Goal: Task Accomplishment & Management: Complete application form

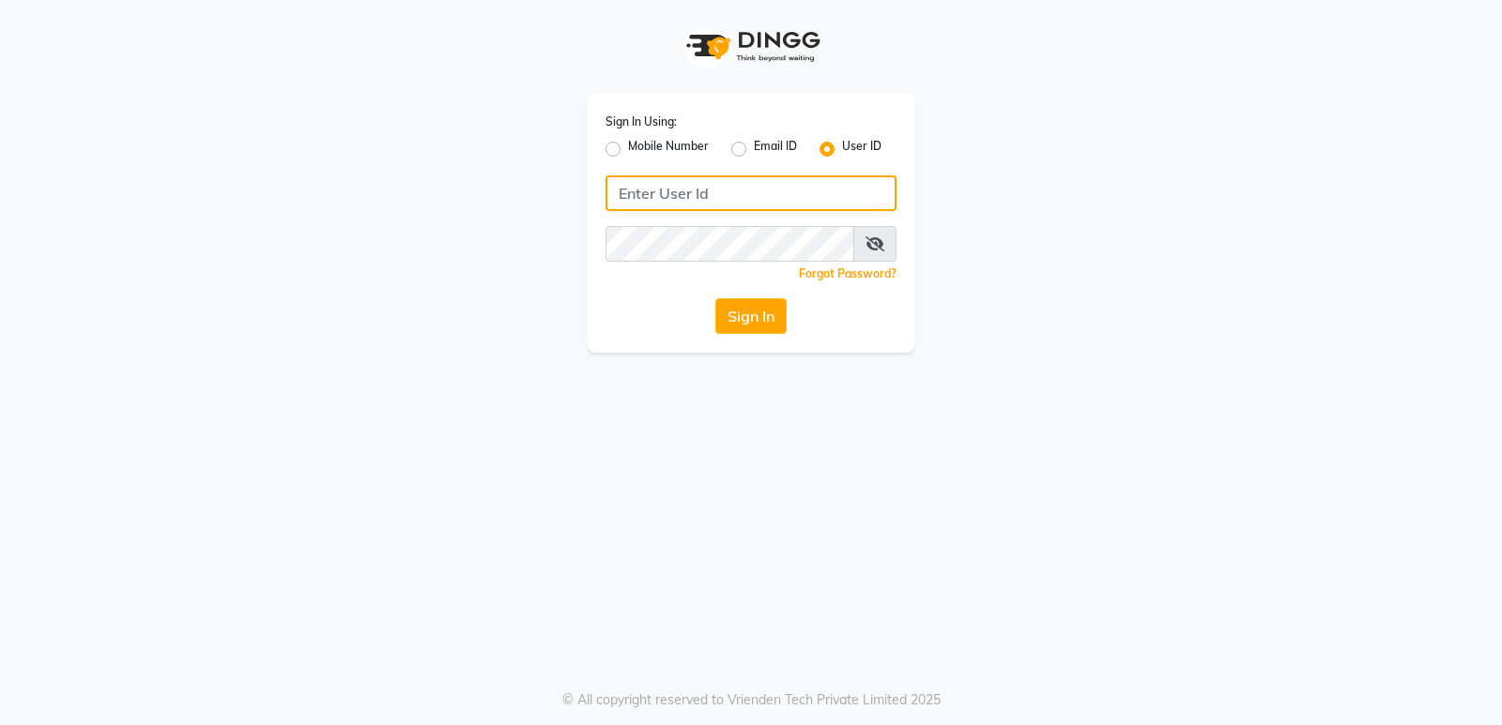
click at [722, 196] on input "Username" at bounding box center [750, 194] width 291 height 36
type input "Duelingscissors123"
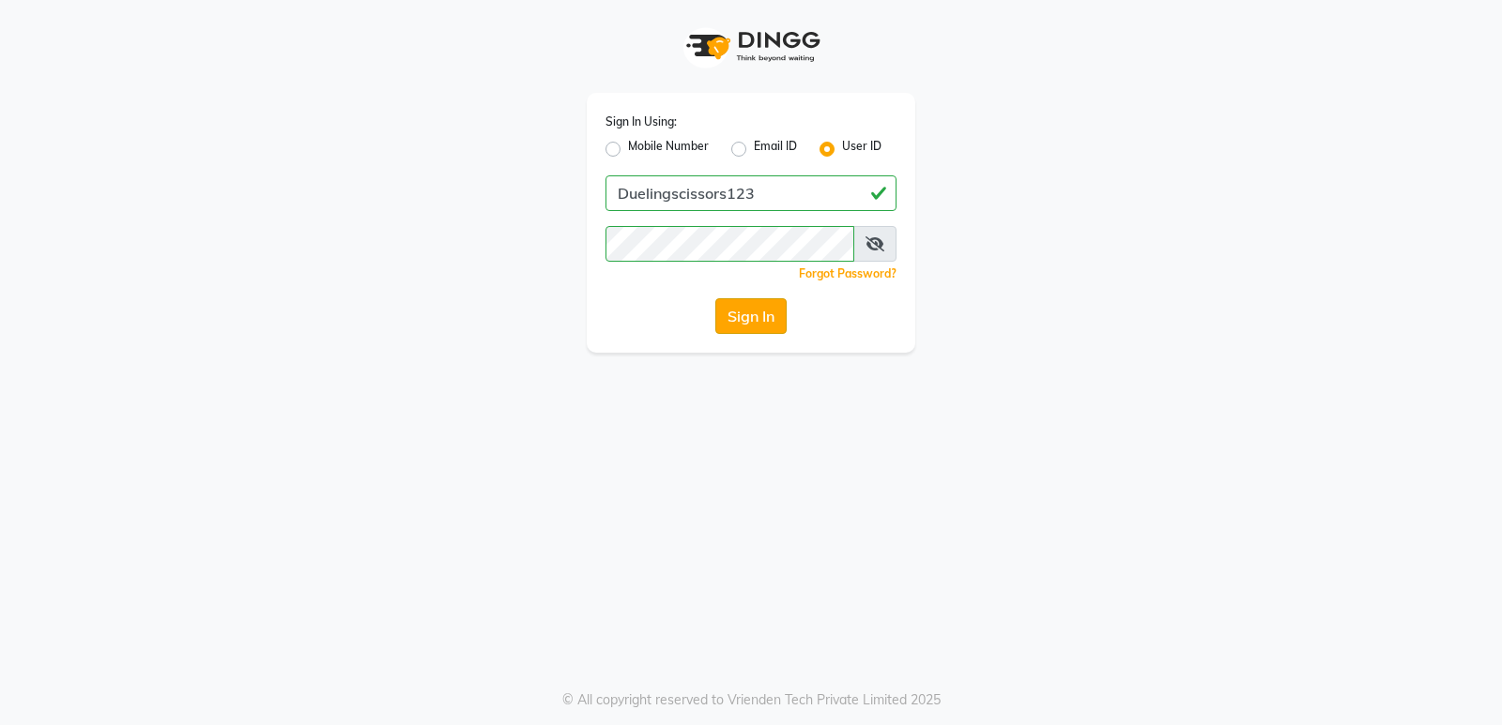
click at [755, 313] on button "Sign In" at bounding box center [750, 316] width 71 height 36
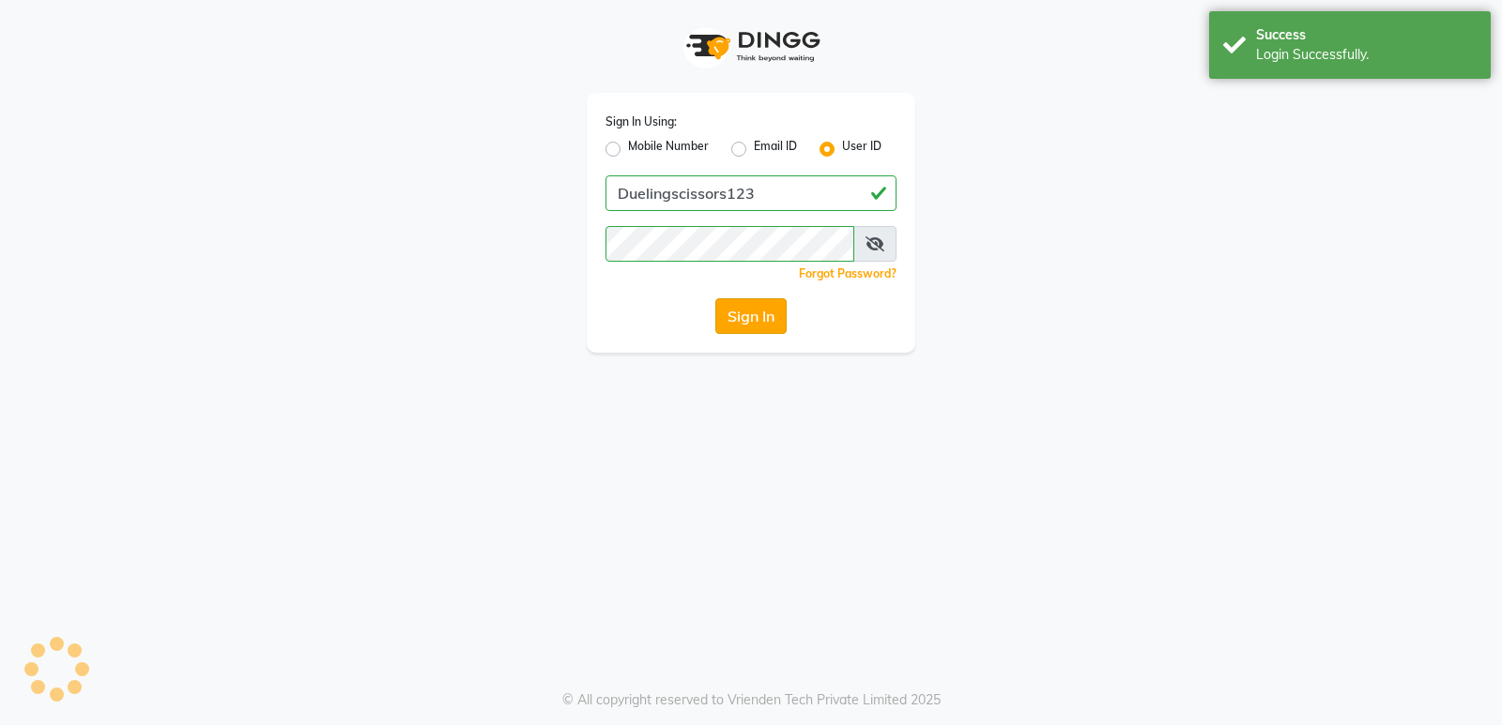
select select "service"
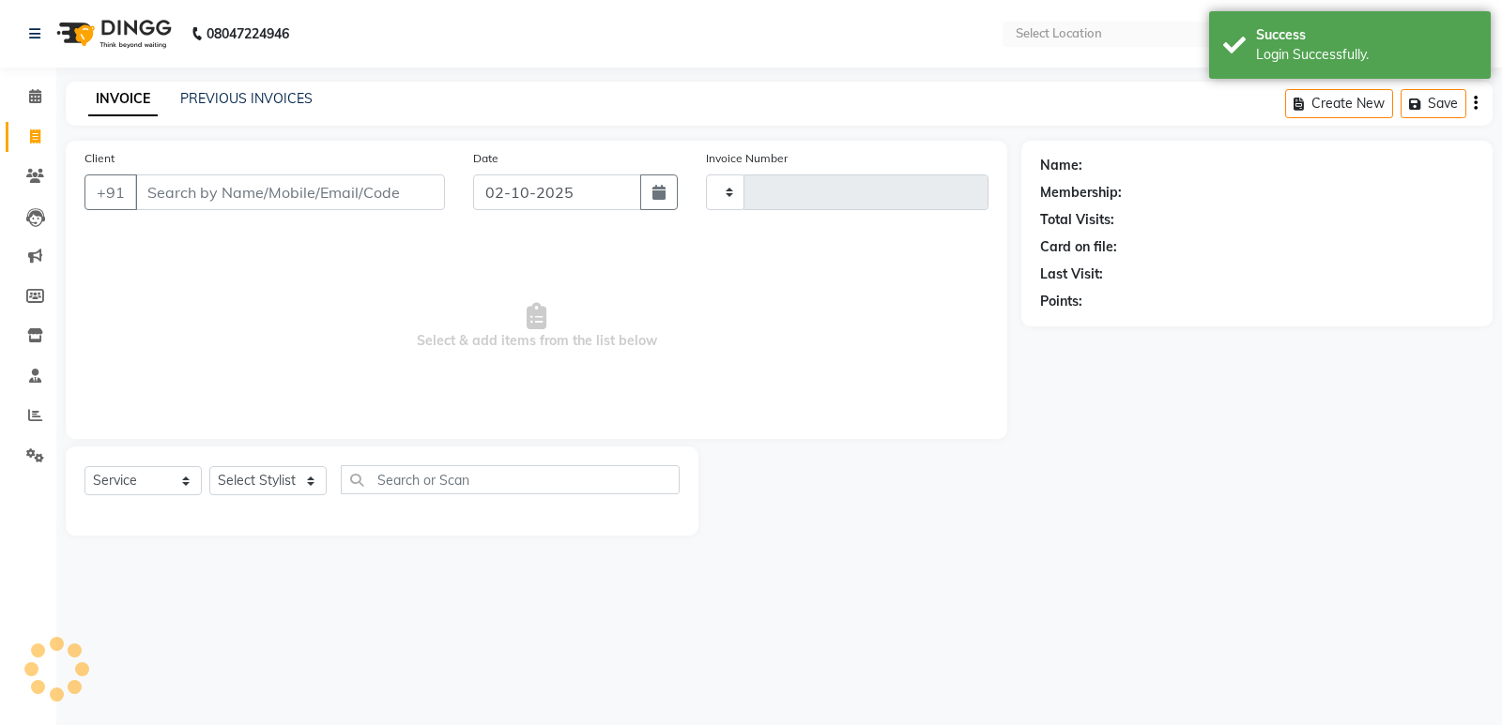
type input "0196"
select select "en"
select select "6993"
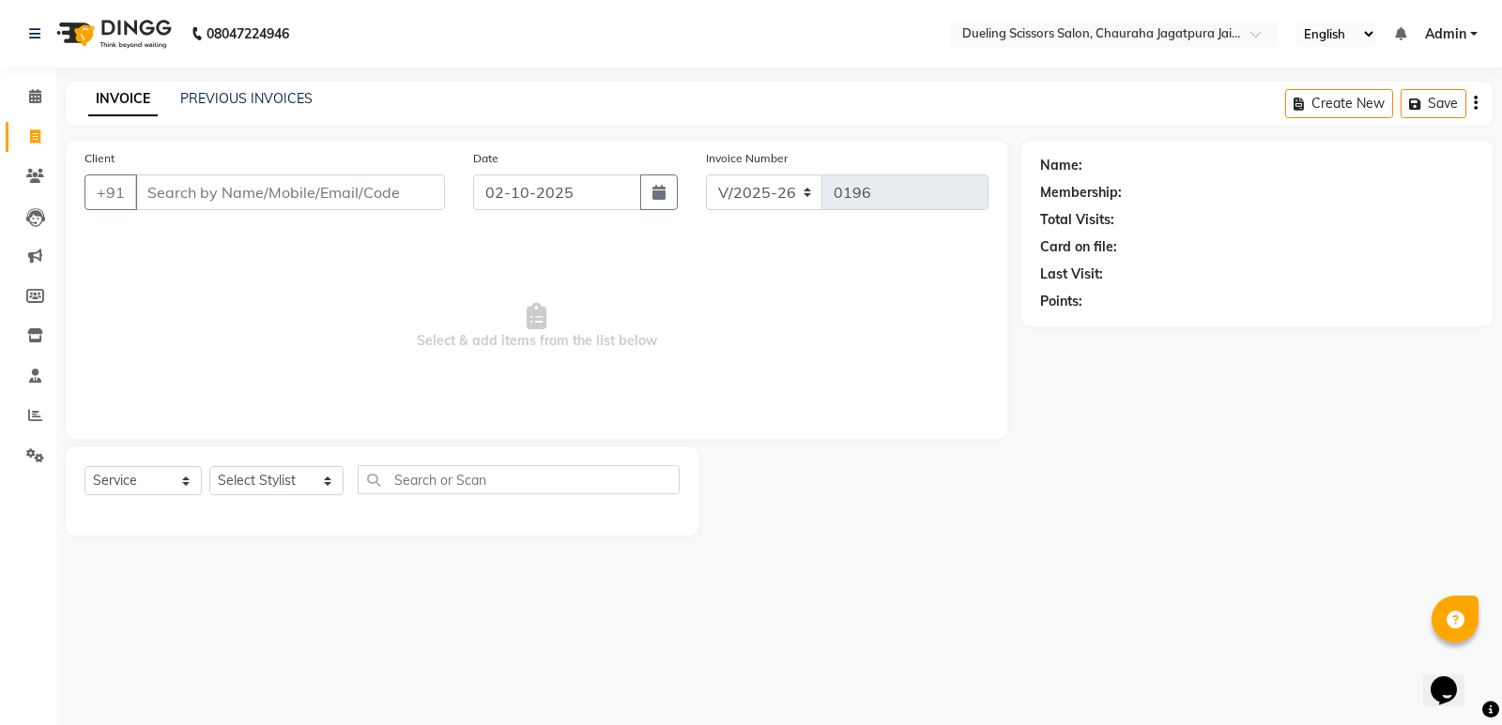
click at [182, 193] on input "Client" at bounding box center [290, 193] width 310 height 36
click at [201, 197] on input "Client" at bounding box center [290, 193] width 310 height 36
click at [196, 190] on input "Client" at bounding box center [290, 193] width 310 height 36
type input "8091757880"
click at [417, 195] on span "Add Client" at bounding box center [396, 192] width 74 height 19
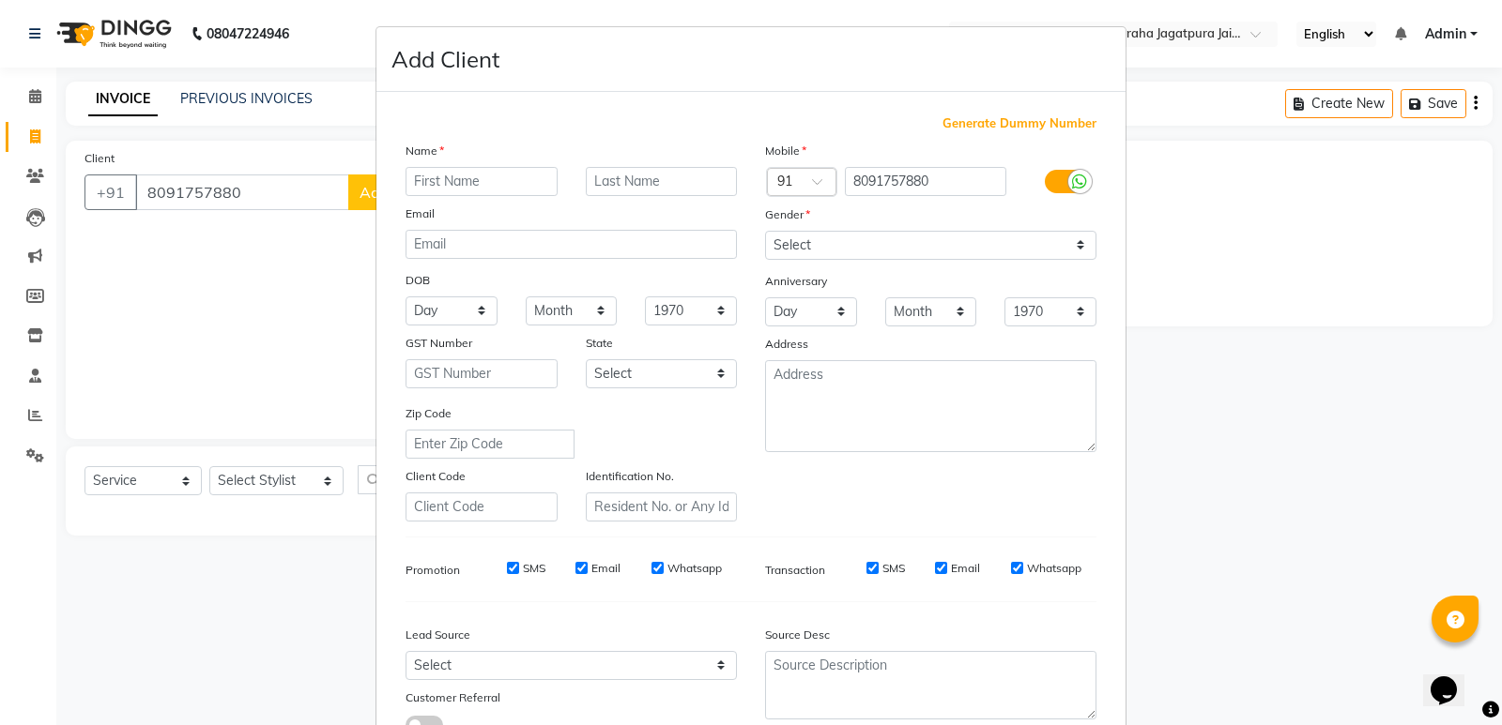
click at [473, 185] on input "text" at bounding box center [481, 181] width 152 height 29
type input "Ashinav"
click at [618, 185] on input "text" at bounding box center [662, 181] width 152 height 29
type input "D"
click at [1080, 244] on select "Select [DEMOGRAPHIC_DATA] [DEMOGRAPHIC_DATA] Other Prefer Not To Say" at bounding box center [930, 245] width 331 height 29
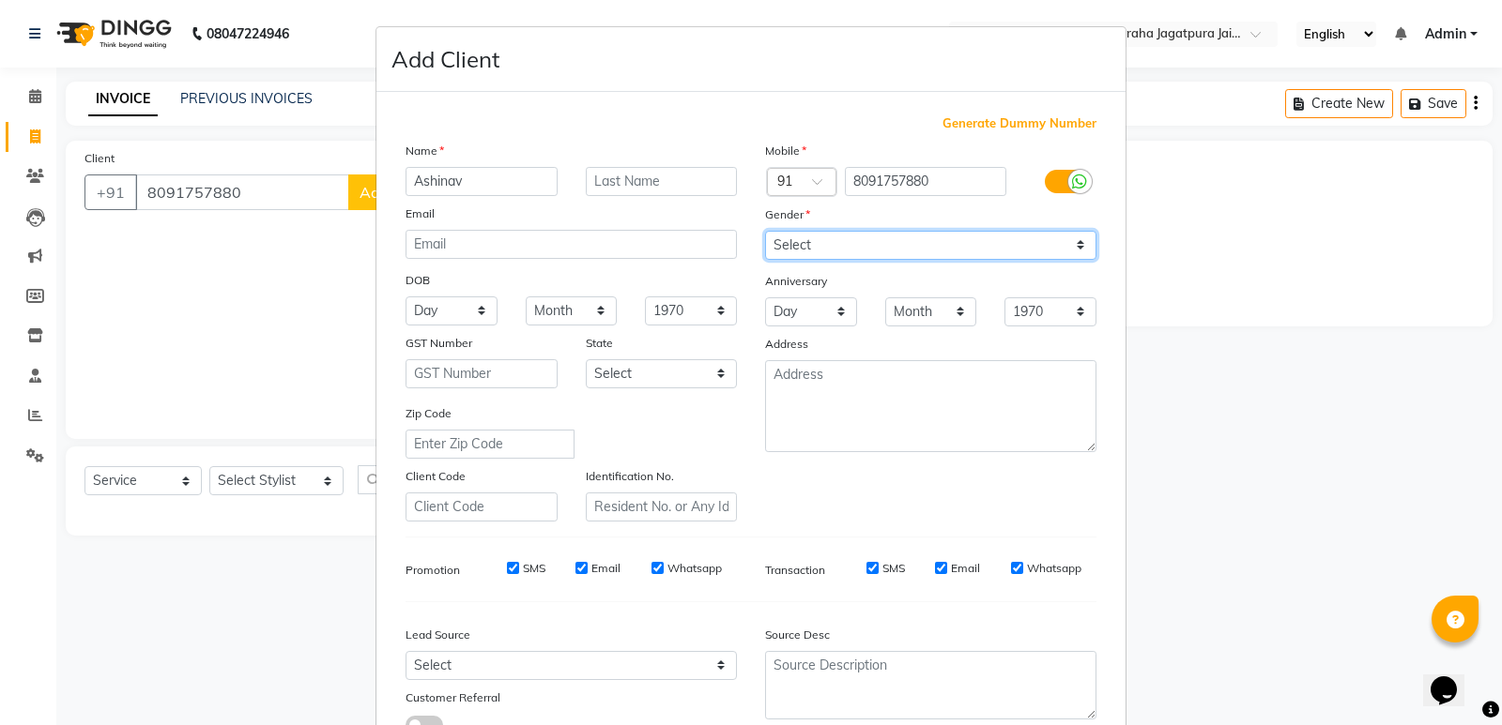
select select "[DEMOGRAPHIC_DATA]"
click at [765, 231] on select "Select [DEMOGRAPHIC_DATA] [DEMOGRAPHIC_DATA] Other Prefer Not To Say" at bounding box center [930, 245] width 331 height 29
click at [1487, 661] on ngb-modal-window "Add Client Generate Dummy Number Name [GEOGRAPHIC_DATA] Email DOB Day 01 02 03 …" at bounding box center [751, 362] width 1502 height 725
click at [1458, 676] on div "Opens Chat This icon Opens the chat window." at bounding box center [1443, 691] width 30 height 30
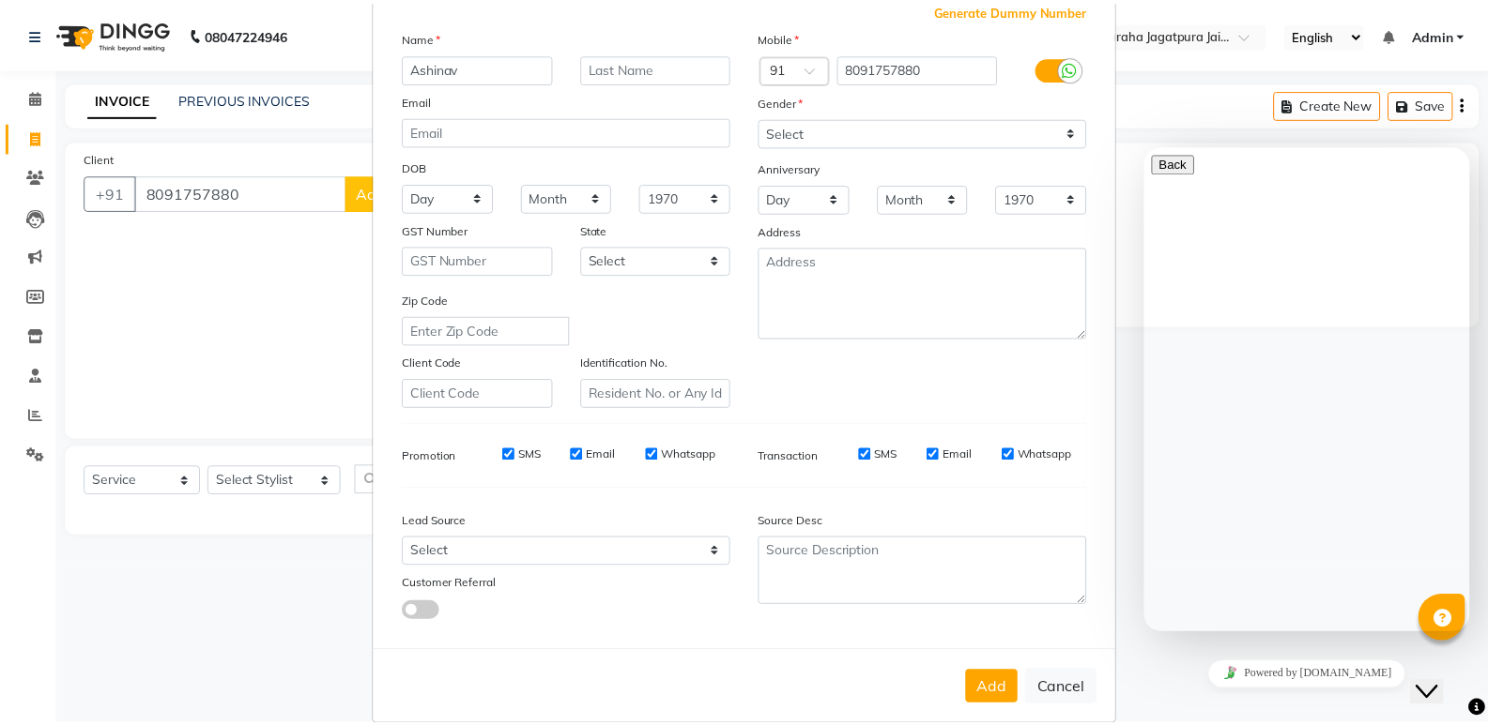
scroll to position [141, 0]
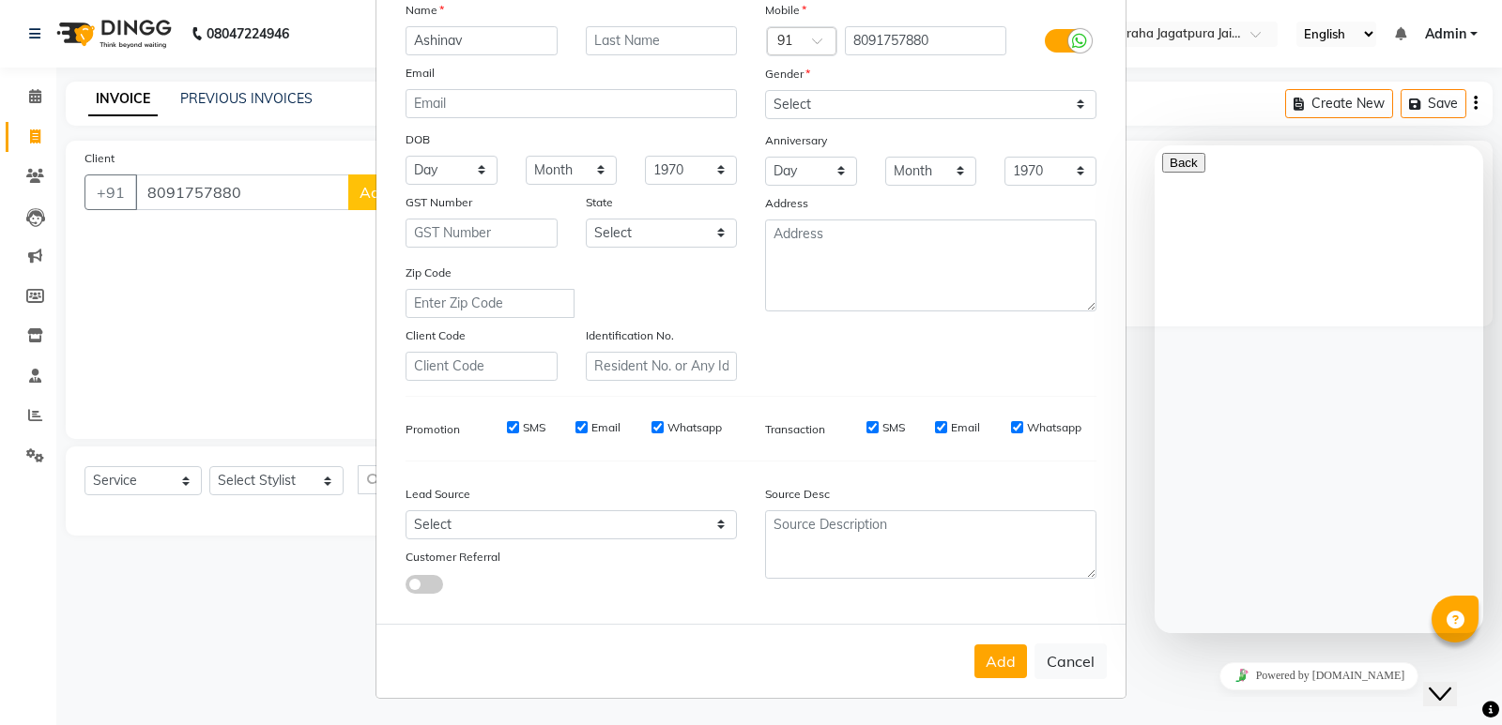
click at [1210, 676] on div "Powered by [DOMAIN_NAME]" at bounding box center [1318, 676] width 313 height 27
click at [1210, 675] on div "Powered by [DOMAIN_NAME]" at bounding box center [1318, 676] width 313 height 27
click at [1251, 663] on div "Powered by [DOMAIN_NAME]" at bounding box center [1318, 676] width 313 height 27
click at [1142, 182] on ngb-modal-window "Add Client Generate Dummy Number Name [GEOGRAPHIC_DATA] Email DOB Day 01 02 03 …" at bounding box center [751, 362] width 1502 height 725
click at [1142, 183] on ngb-modal-window "Add Client Generate Dummy Number Name [GEOGRAPHIC_DATA] Email DOB Day 01 02 03 …" at bounding box center [751, 362] width 1502 height 725
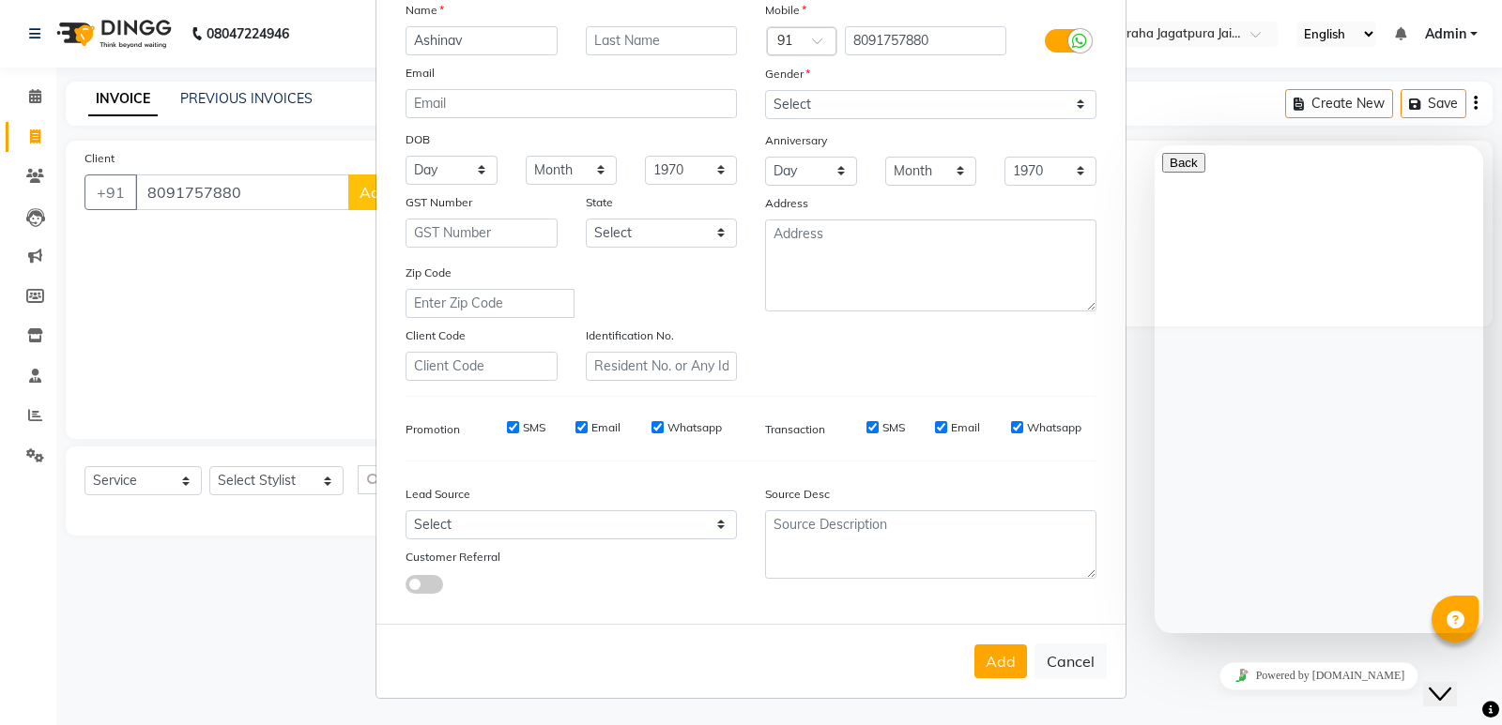
click at [1142, 183] on ngb-modal-window "Add Client Generate Dummy Number Name [GEOGRAPHIC_DATA] Email DOB Day 01 02 03 …" at bounding box center [751, 362] width 1502 height 725
click at [1142, 182] on ngb-modal-window "Add Client Generate Dummy Number Name [GEOGRAPHIC_DATA] Email DOB Day 01 02 03 …" at bounding box center [751, 362] width 1502 height 725
click at [1443, 683] on icon "Close Chat This icon closes the chat window." at bounding box center [1439, 694] width 23 height 23
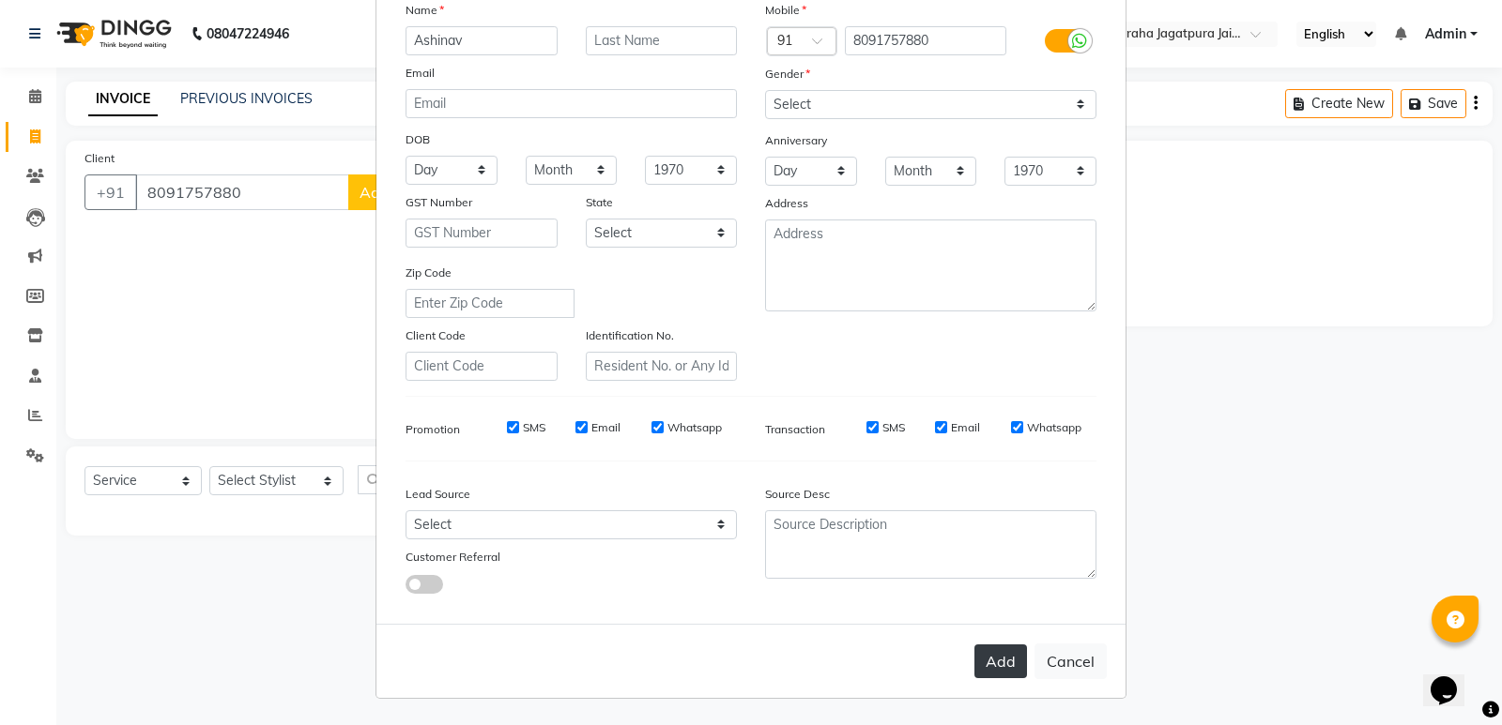
click at [997, 653] on button "Add" at bounding box center [1000, 662] width 53 height 34
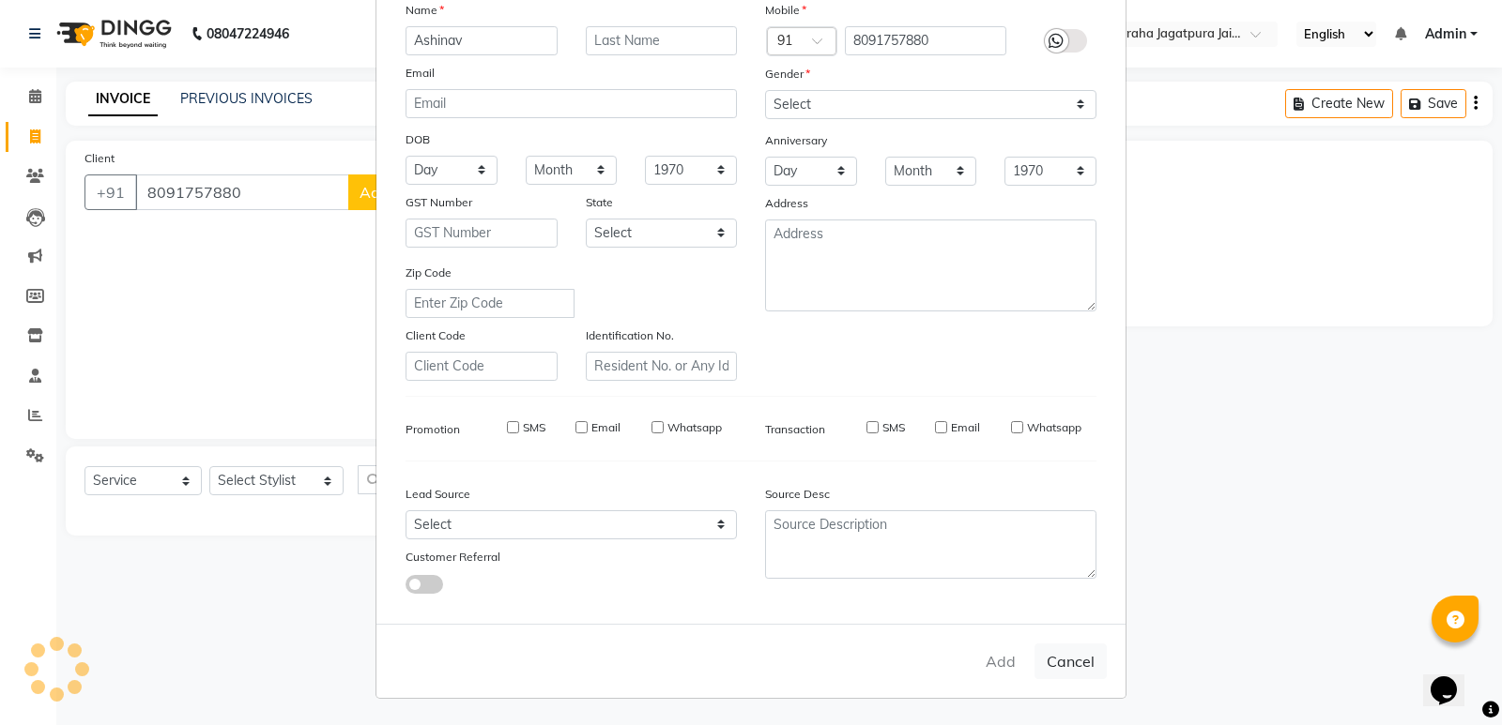
select select
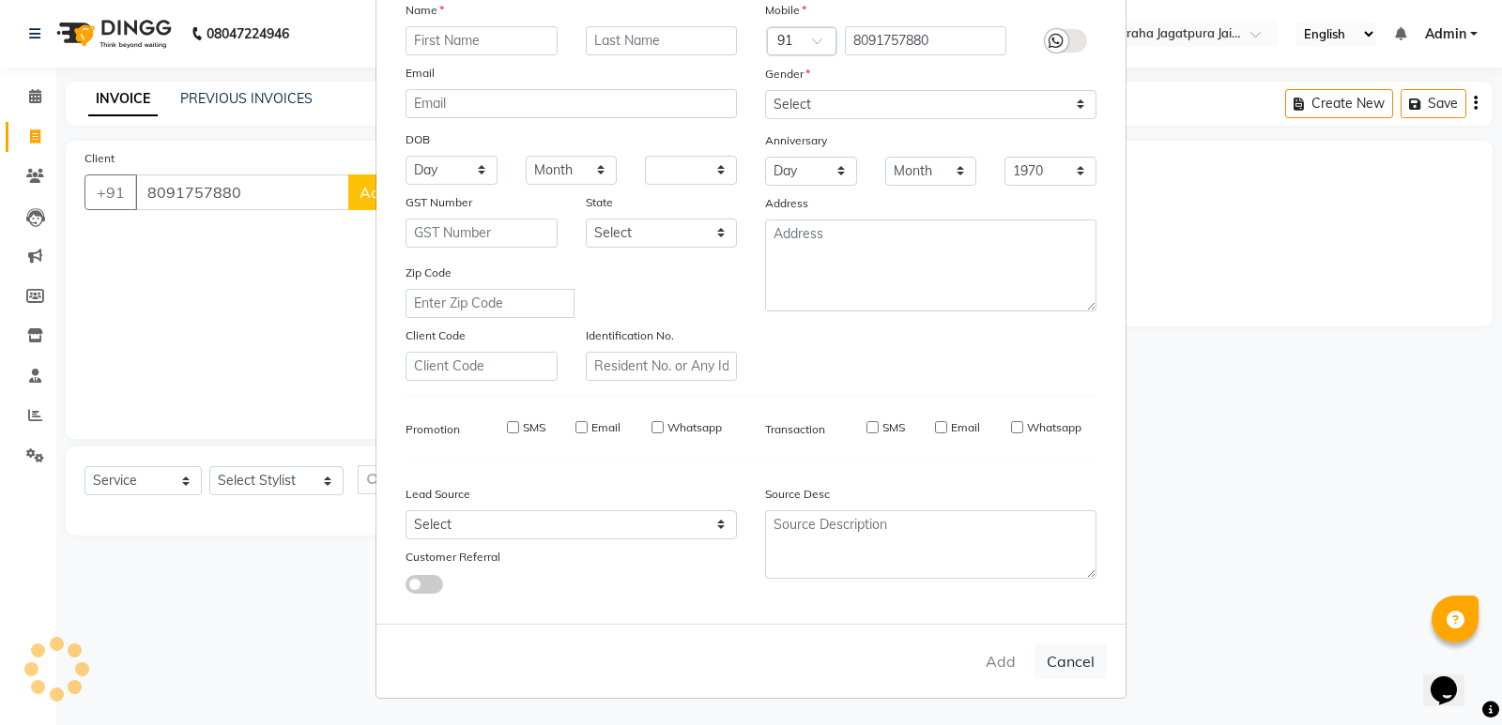
select select
checkbox input "false"
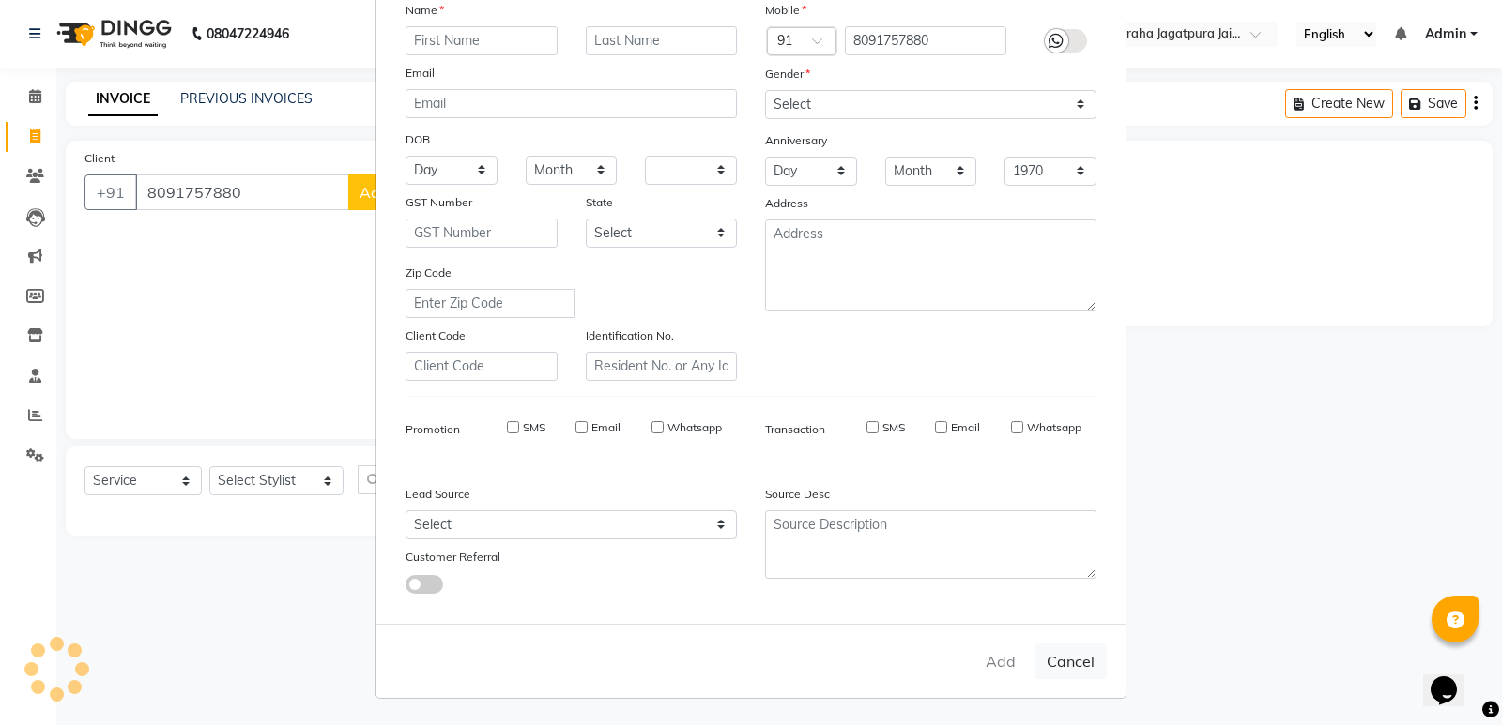
checkbox input "false"
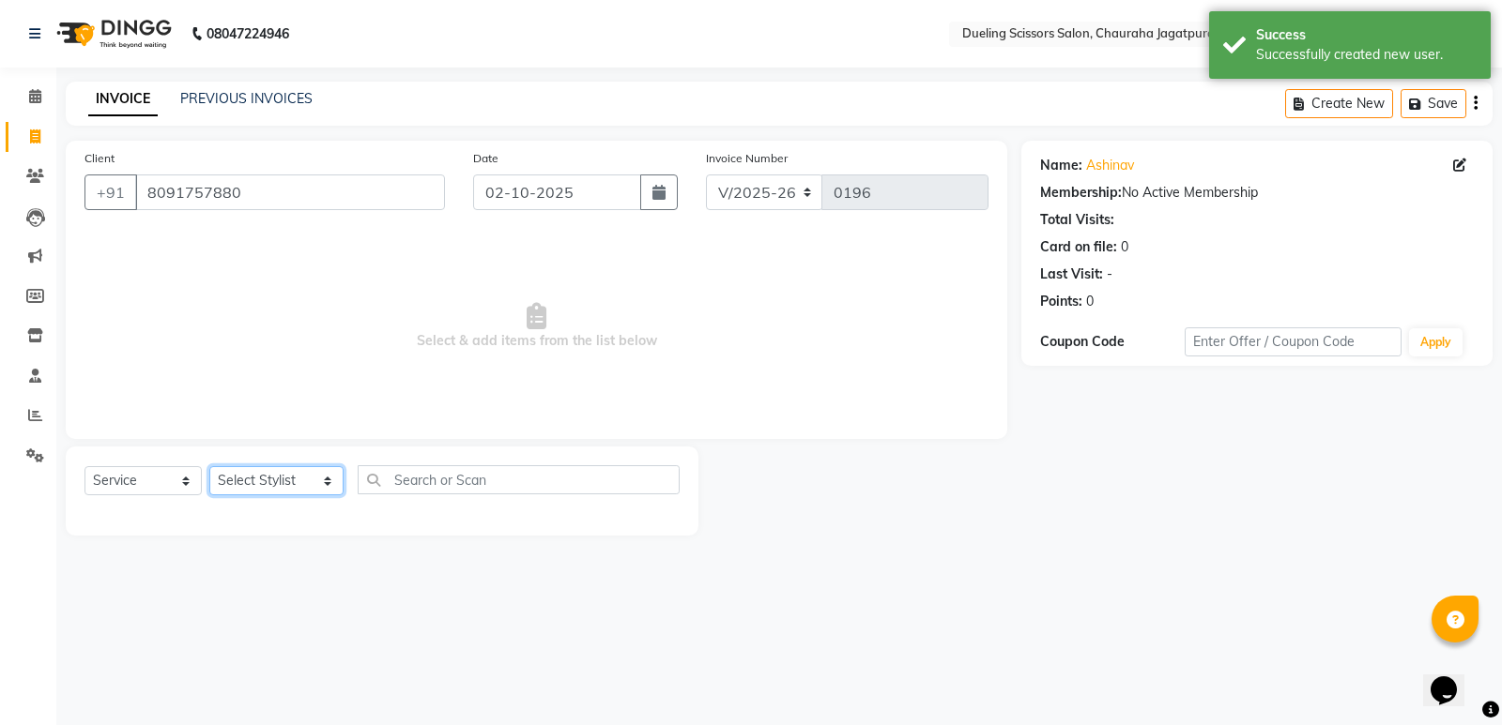
click at [313, 485] on select "Select Stylist [PERSON_NAME] [PERSON_NAME] [PERSON_NAME] [PERSON_NAME] [PERSON_…" at bounding box center [276, 480] width 134 height 29
select select "81703"
click at [209, 466] on select "Select Stylist [PERSON_NAME] [PERSON_NAME] [PERSON_NAME] [PERSON_NAME] [PERSON_…" at bounding box center [276, 480] width 134 height 29
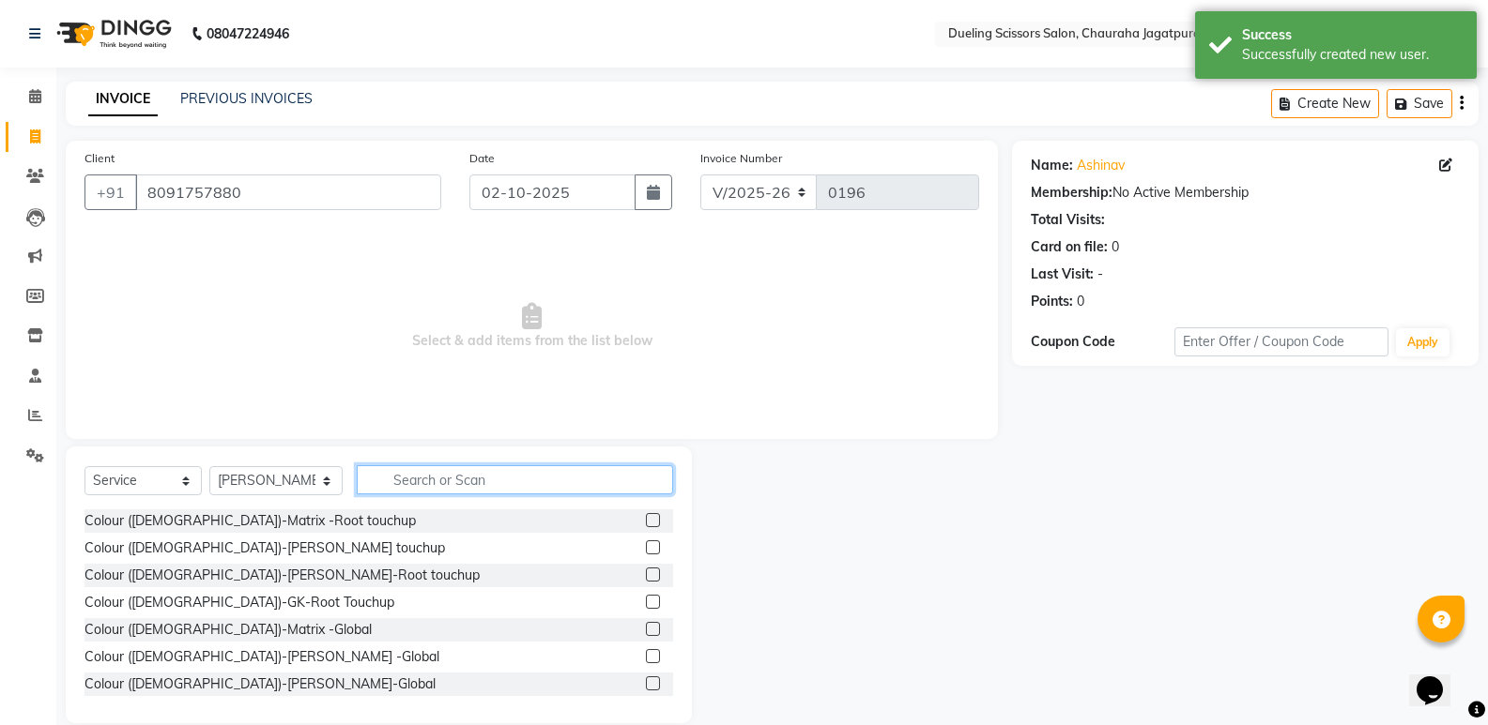
click at [396, 482] on input "text" at bounding box center [515, 480] width 316 height 29
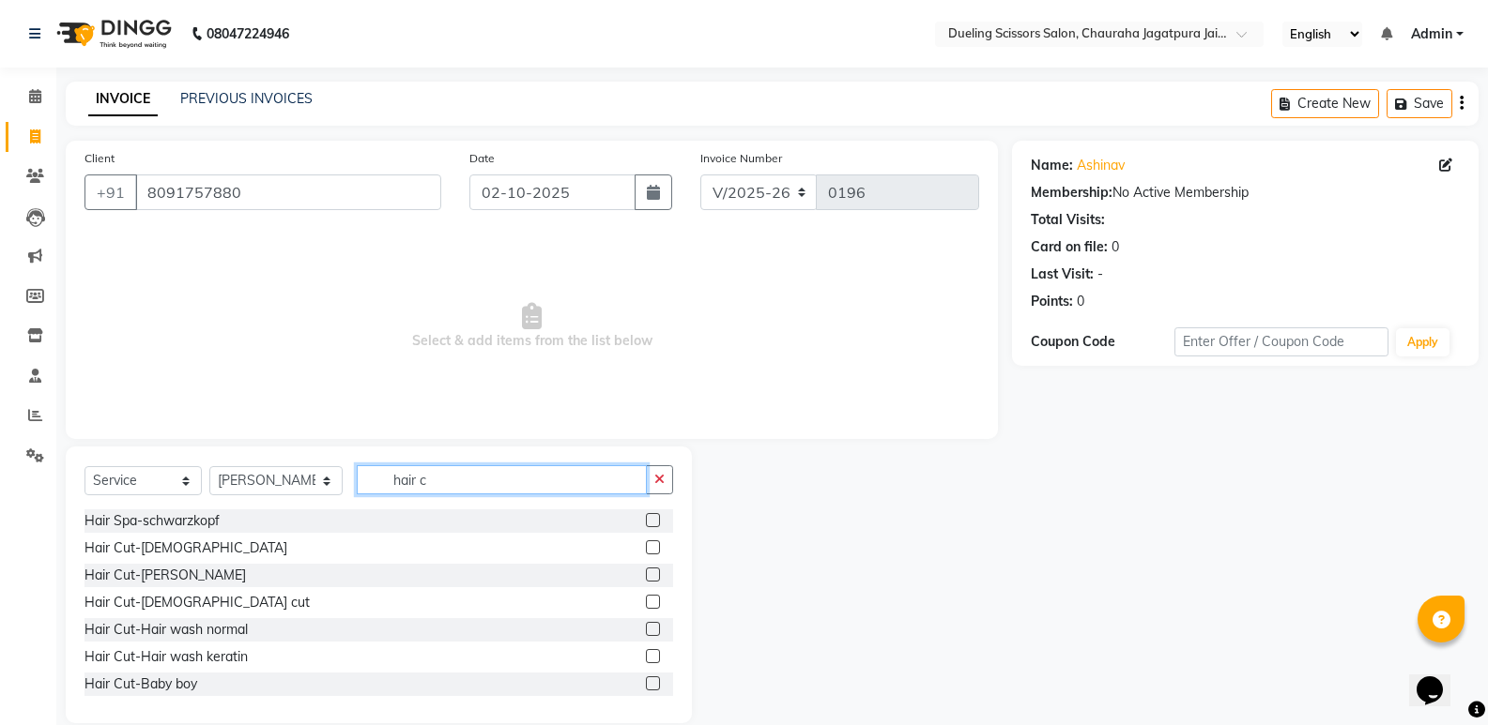
type input "hair c"
click at [646, 549] on label at bounding box center [653, 548] width 14 height 14
click at [646, 549] on input "checkbox" at bounding box center [652, 548] width 12 height 12
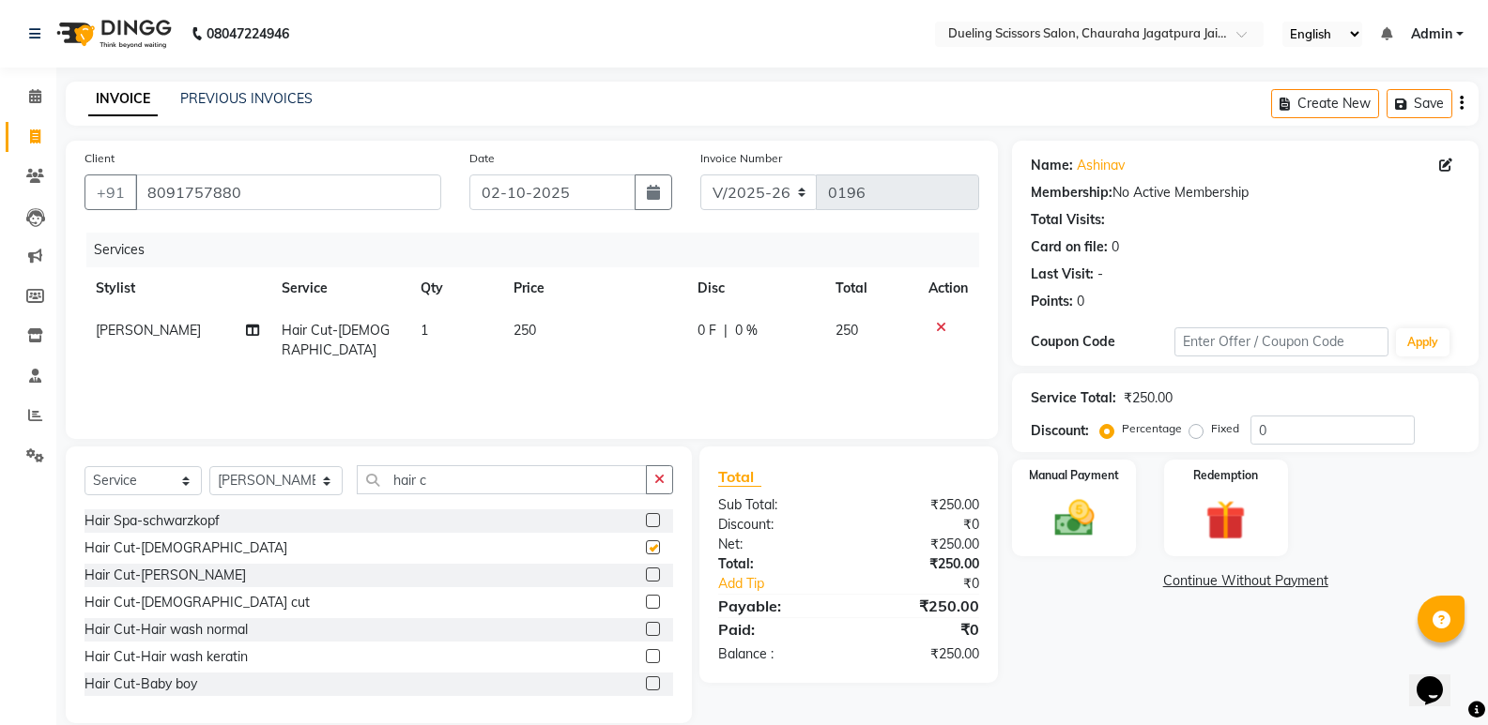
click at [646, 549] on label at bounding box center [653, 548] width 14 height 14
click at [646, 549] on input "checkbox" at bounding box center [652, 548] width 12 height 12
click at [646, 551] on label at bounding box center [653, 548] width 14 height 14
click at [646, 551] on input "checkbox" at bounding box center [652, 548] width 12 height 12
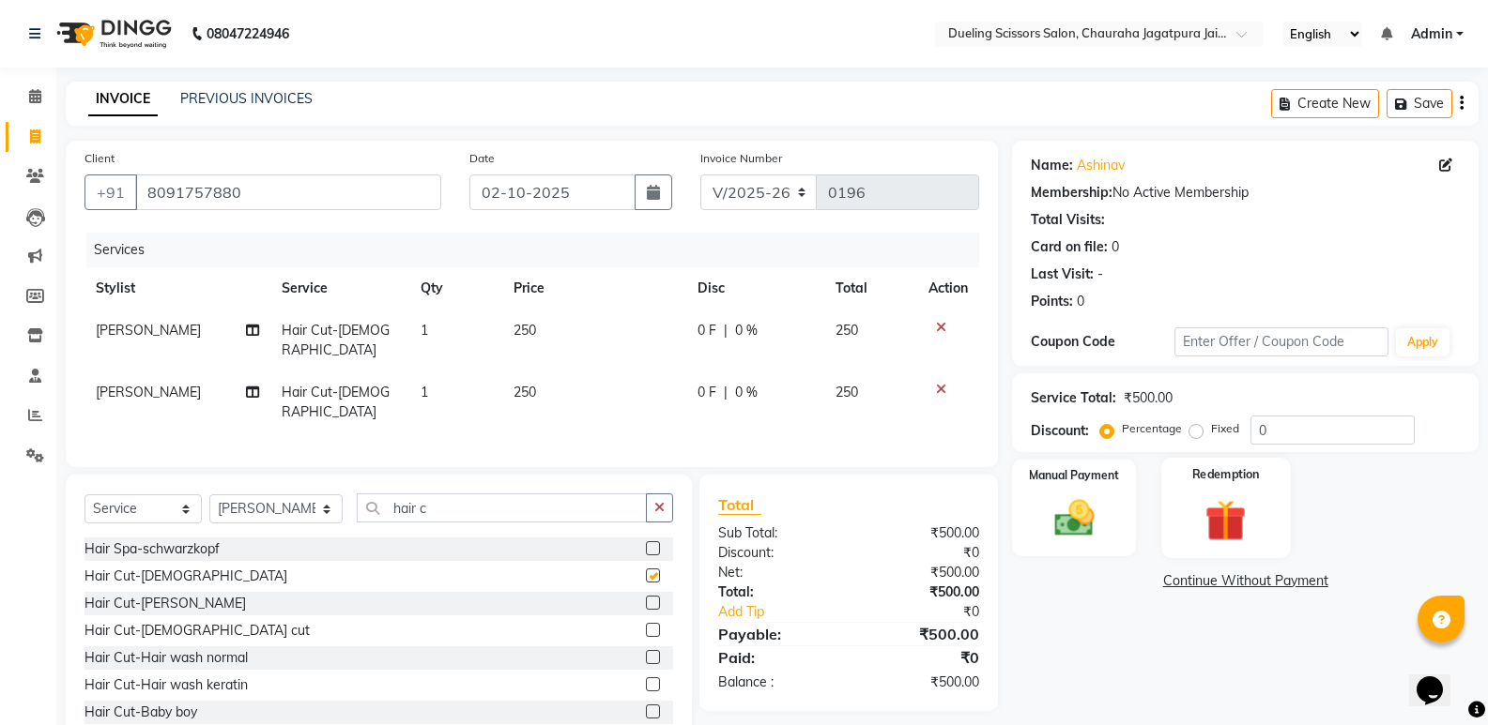
checkbox input "false"
click at [939, 383] on icon at bounding box center [941, 389] width 10 height 13
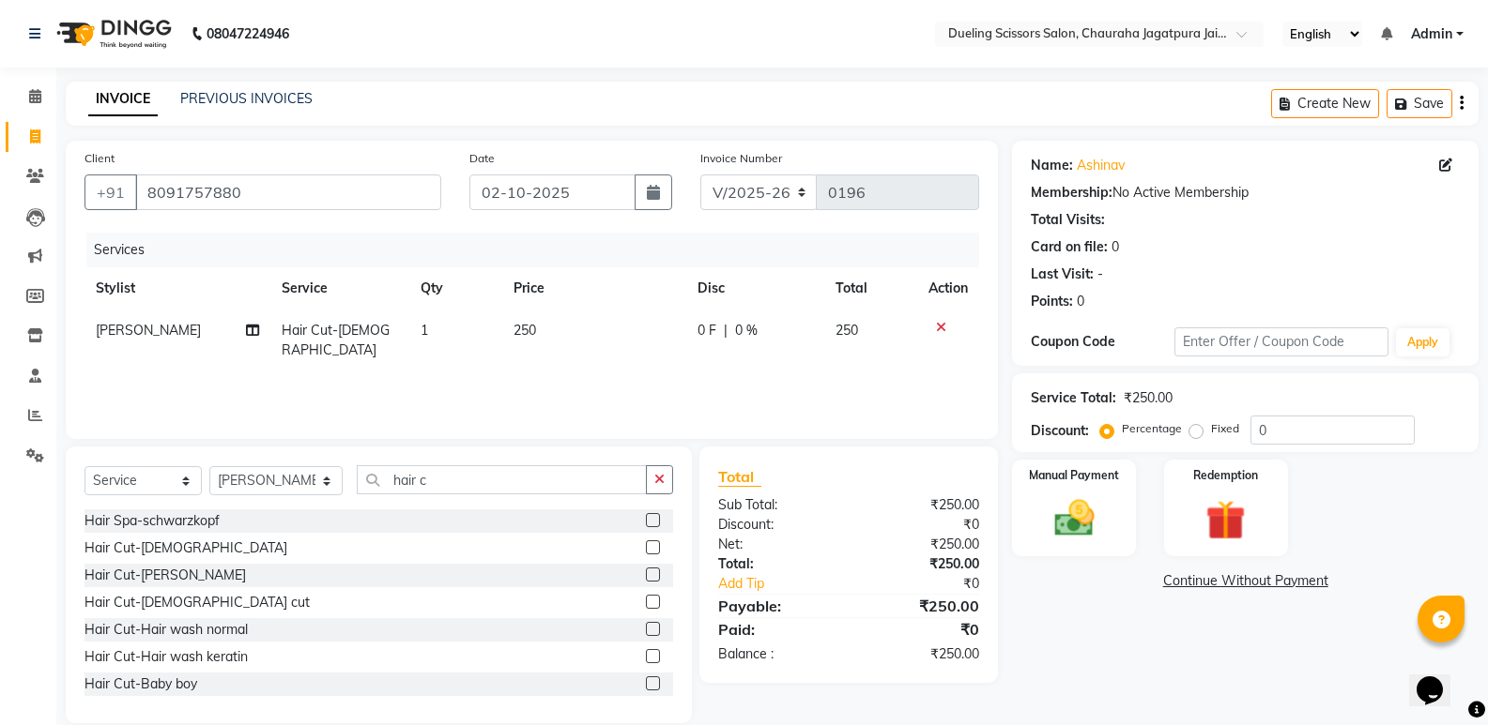
click at [646, 572] on label at bounding box center [653, 575] width 14 height 14
click at [646, 572] on input "checkbox" at bounding box center [652, 576] width 12 height 12
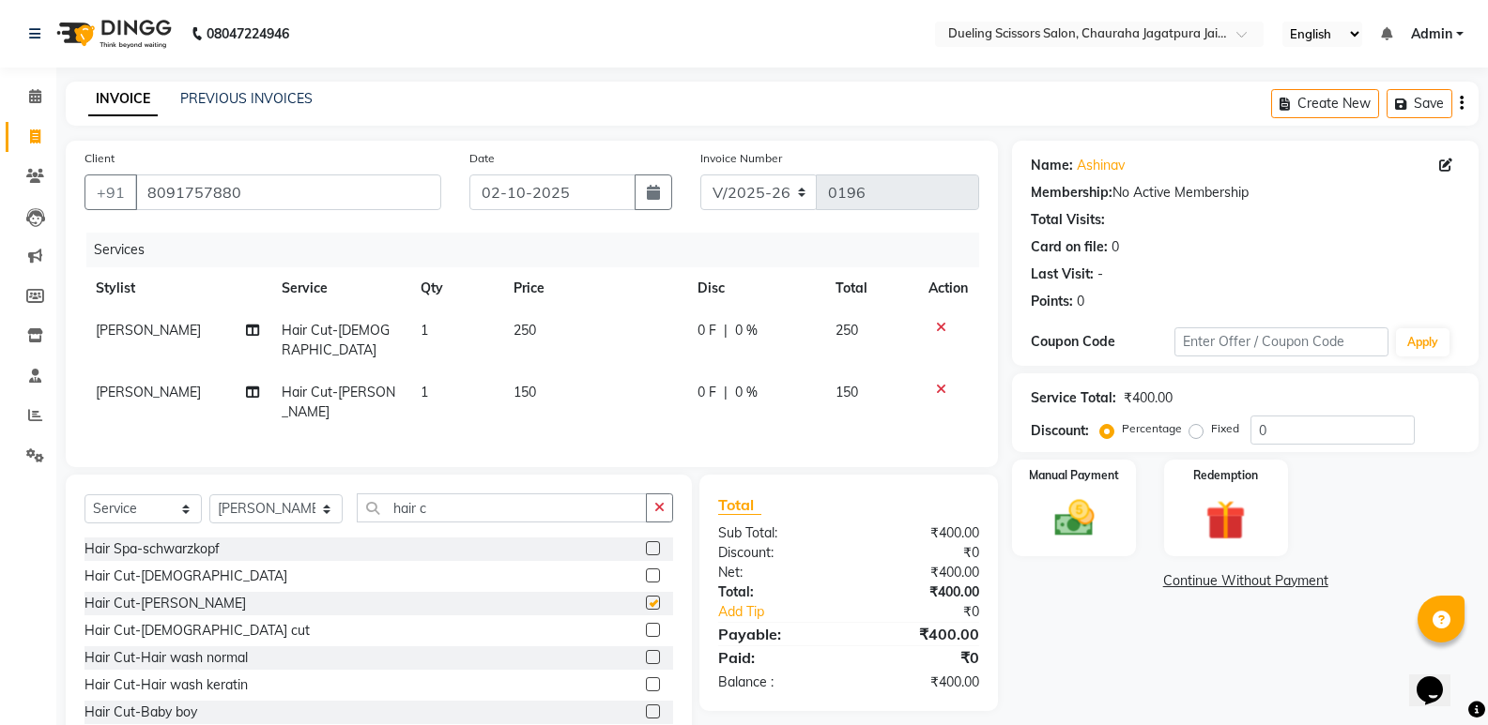
checkbox input "false"
click at [1045, 527] on img at bounding box center [1073, 519] width 67 height 48
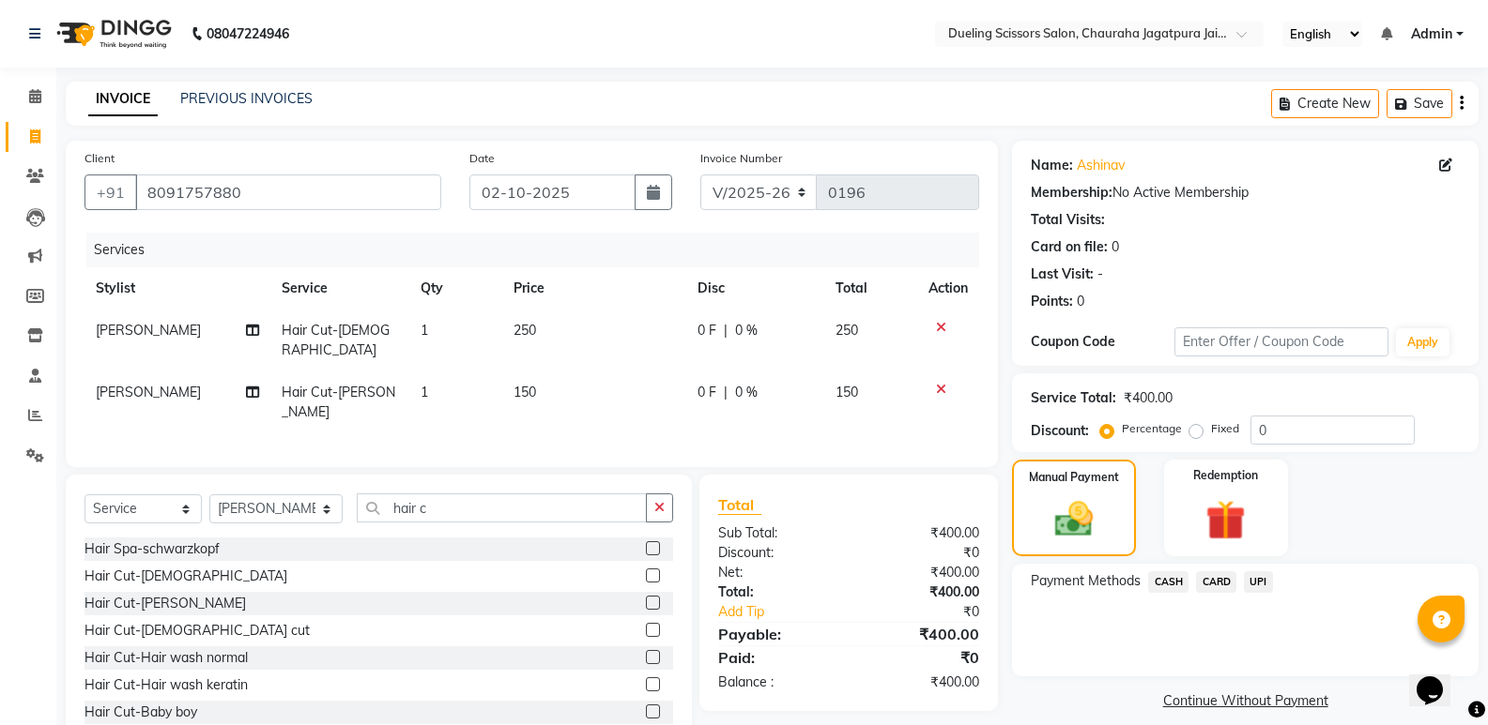
click at [1259, 588] on span "UPI" at bounding box center [1258, 583] width 29 height 22
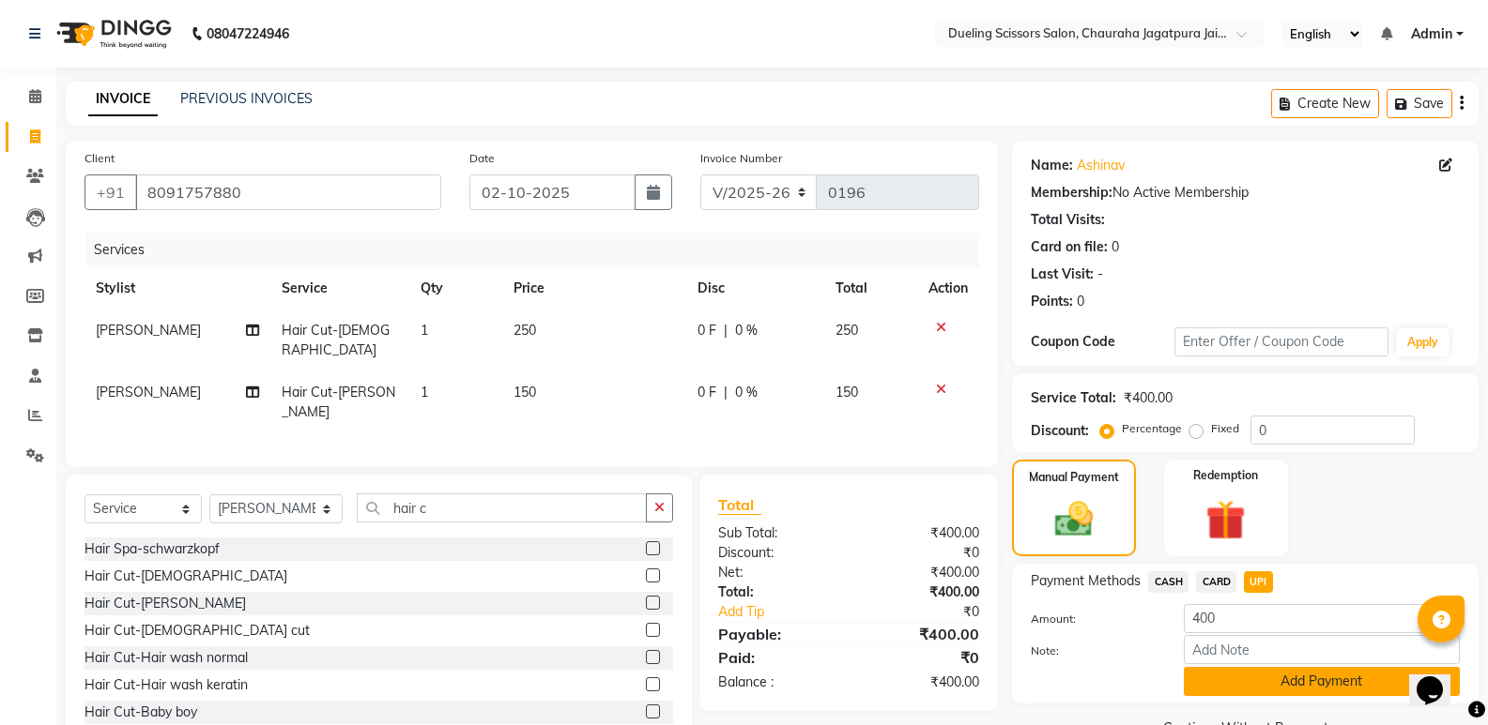
click at [1341, 680] on button "Add Payment" at bounding box center [1321, 681] width 276 height 29
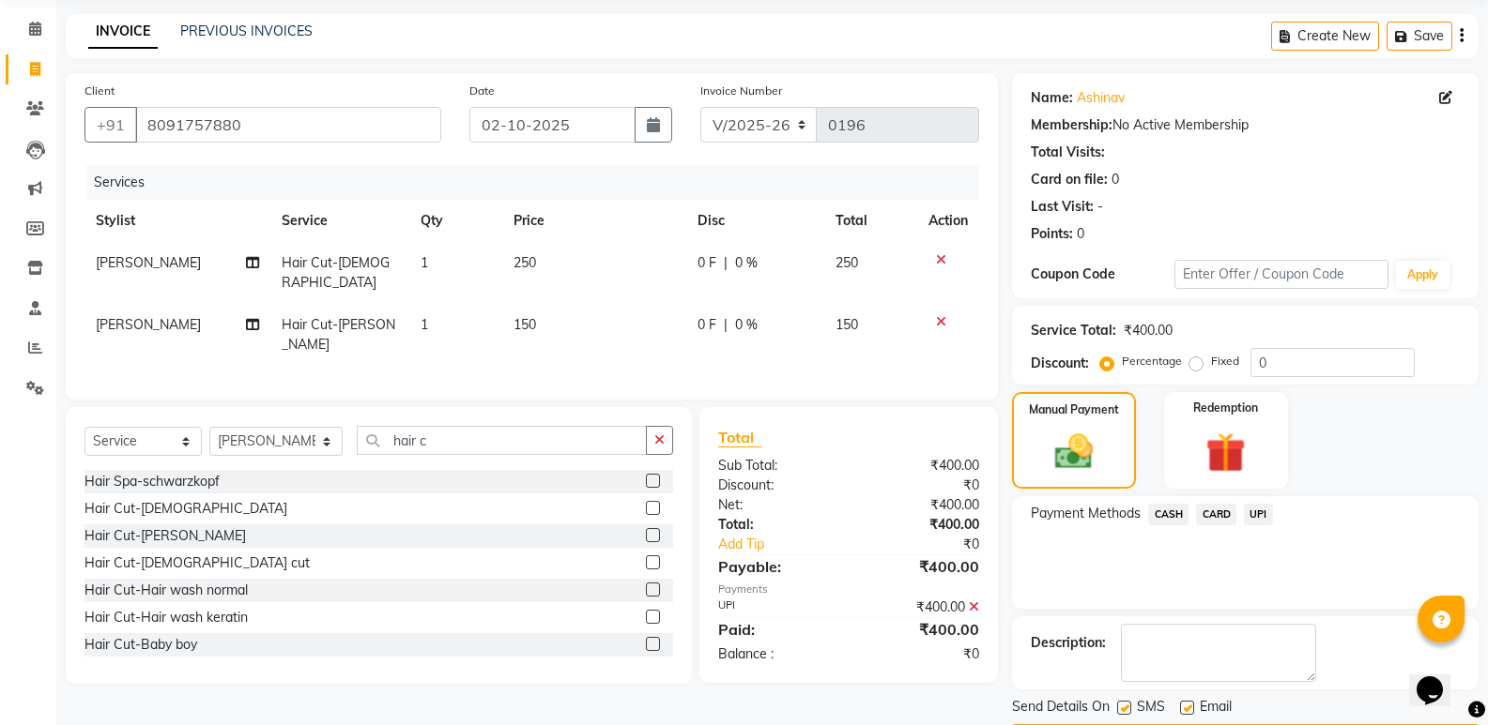
scroll to position [124, 0]
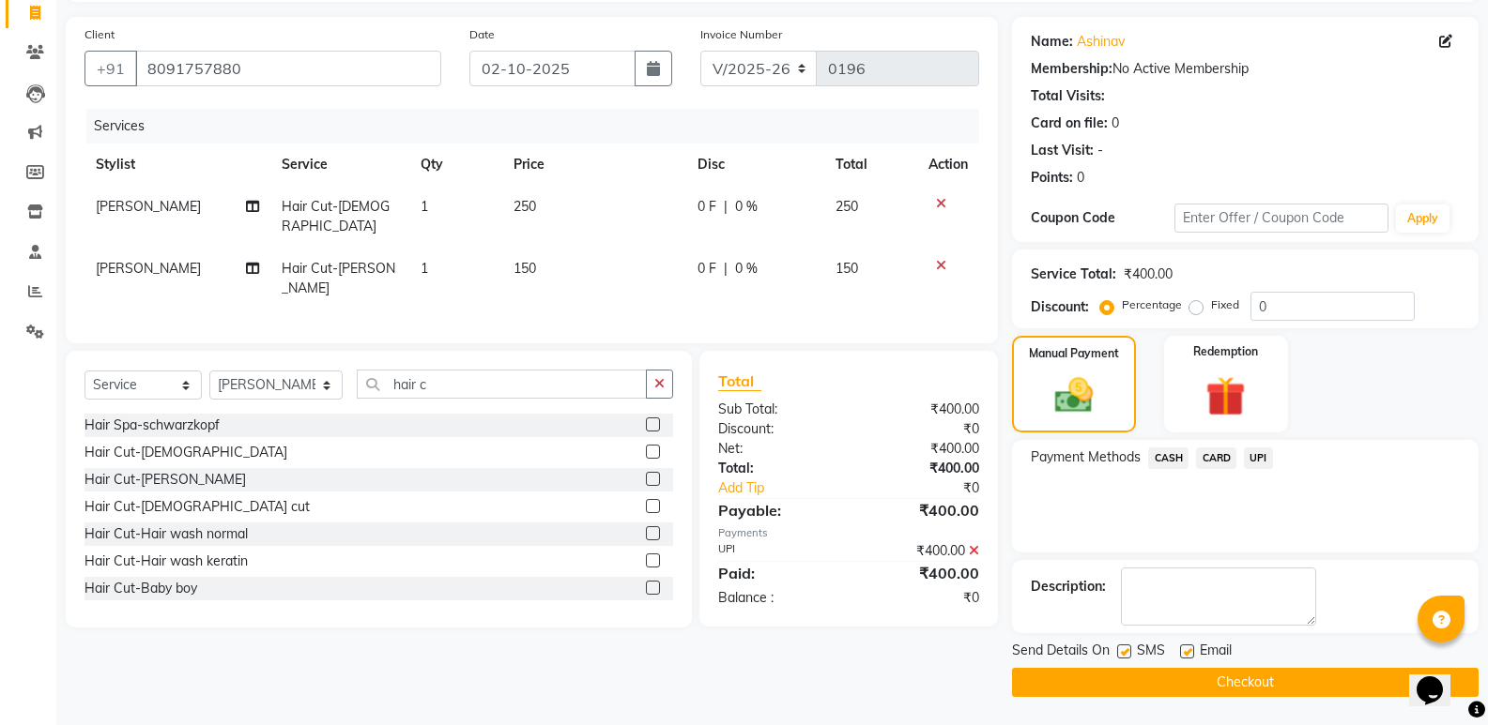
click at [1244, 681] on button "Checkout" at bounding box center [1245, 682] width 466 height 29
